Goal: Information Seeking & Learning: Learn about a topic

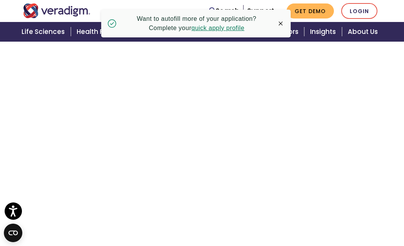
scroll to position [1237, 0]
click at [282, 24] on icon "button" at bounding box center [281, 24] width 8 height 8
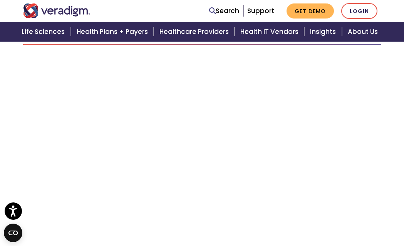
scroll to position [0, 0]
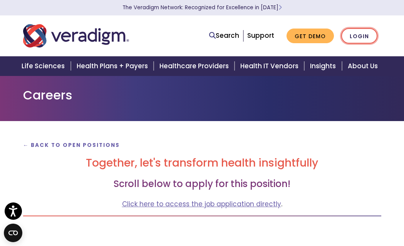
click at [359, 40] on link "Login" at bounding box center [359, 36] width 36 height 16
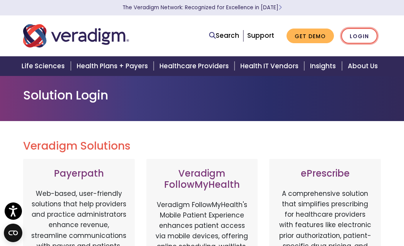
click at [358, 40] on link "Login" at bounding box center [359, 36] width 36 height 16
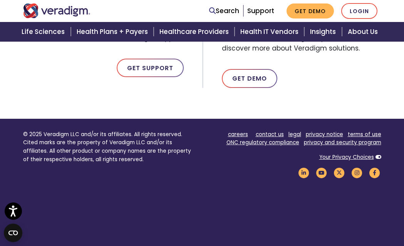
scroll to position [593, 0]
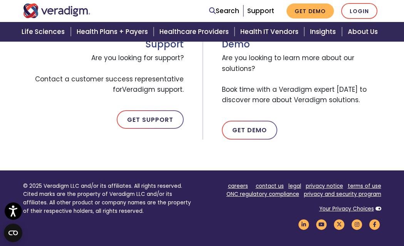
scroll to position [501, 0]
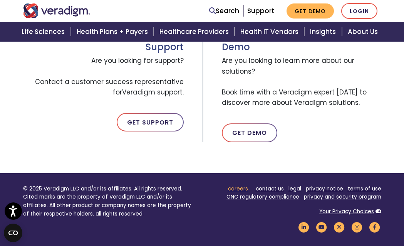
click at [244, 188] on link "careers" at bounding box center [238, 188] width 20 height 7
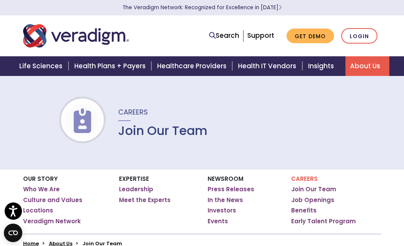
click at [146, 134] on h1 "Join Our Team" at bounding box center [162, 130] width 89 height 15
click at [129, 112] on span "Careers" at bounding box center [133, 112] width 30 height 10
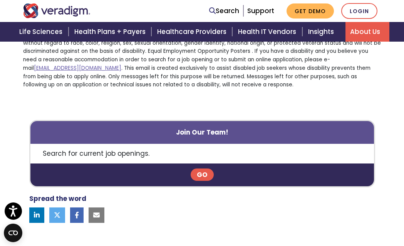
scroll to position [611, 0]
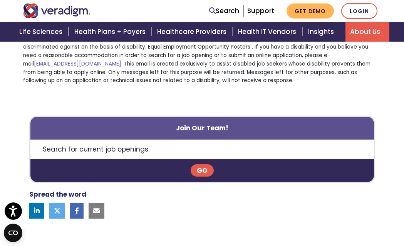
click at [199, 167] on link "Go" at bounding box center [202, 170] width 23 height 12
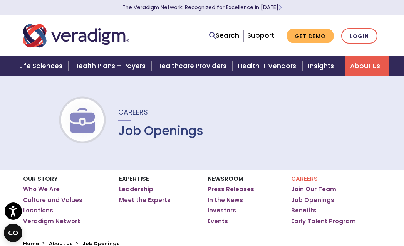
click at [173, 131] on h1 "Job Openings" at bounding box center [160, 130] width 85 height 15
click at [144, 114] on span "Careers" at bounding box center [133, 112] width 30 height 10
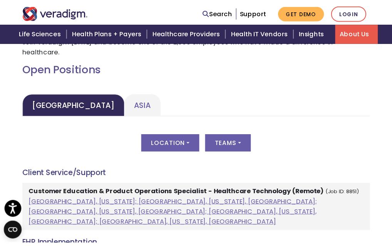
scroll to position [337, 0]
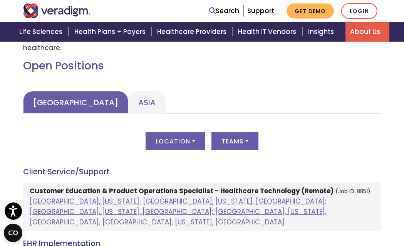
click at [44, 93] on link "[GEOGRAPHIC_DATA]" at bounding box center [75, 102] width 105 height 23
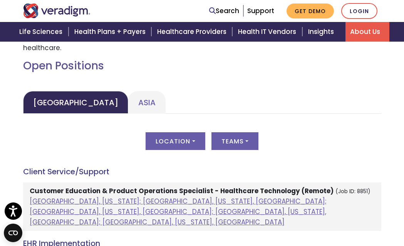
click at [112, 132] on div "Location All Albuquerque, New Mexico; Dallas, Texas, United States; Kansas City…" at bounding box center [202, 145] width 358 height 27
click at [107, 132] on div "Location All Albuquerque, New Mexico; Dallas, Texas, United States; Kansas City…" at bounding box center [202, 145] width 358 height 27
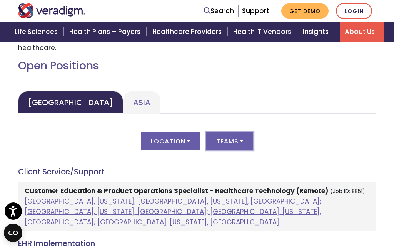
click at [241, 132] on button "Teams" at bounding box center [229, 141] width 47 height 18
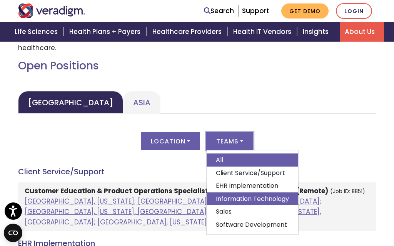
click at [248, 192] on link "Information Technology" at bounding box center [253, 198] width 92 height 13
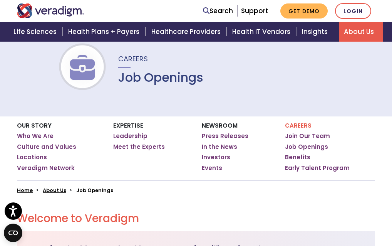
scroll to position [1, 0]
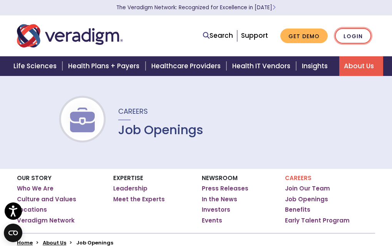
click at [358, 36] on link "Login" at bounding box center [353, 36] width 36 height 16
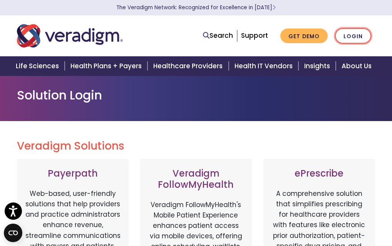
click at [358, 36] on link "Login" at bounding box center [353, 36] width 36 height 16
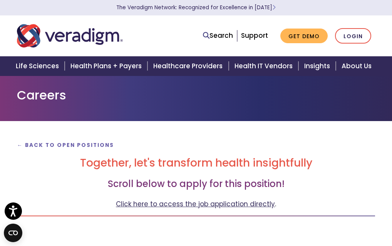
click at [211, 203] on link "Click here to access the job application directly" at bounding box center [195, 203] width 159 height 9
